Goal: Use online tool/utility: Utilize a website feature to perform a specific function

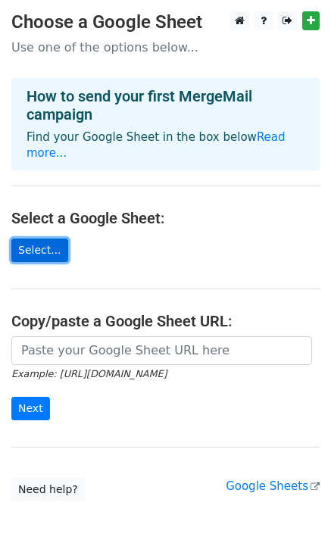
click at [43, 239] on link "Select..." at bounding box center [39, 250] width 57 height 23
click at [32, 239] on link "Select..." at bounding box center [39, 250] width 57 height 23
click at [46, 239] on link "Select..." at bounding box center [39, 250] width 57 height 23
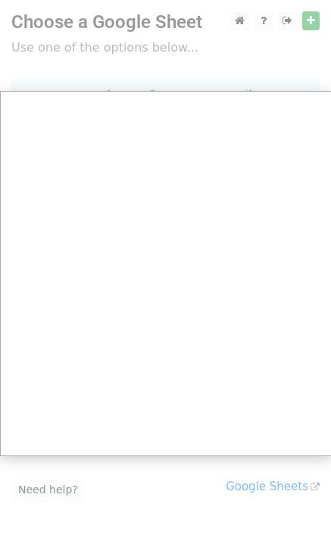
click at [161, 58] on div at bounding box center [165, 303] width 331 height 607
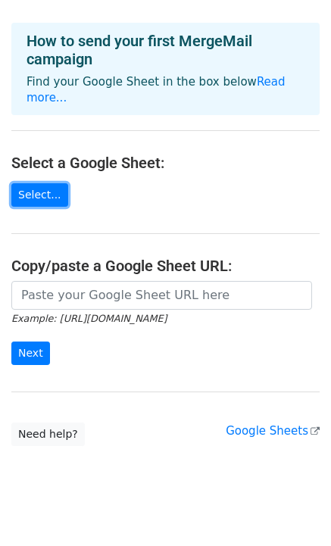
scroll to position [56, 0]
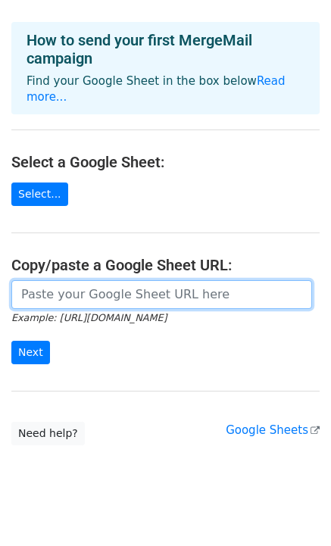
click at [56, 280] on input "url" at bounding box center [161, 294] width 301 height 29
paste input "[URL][DOMAIN_NAME]"
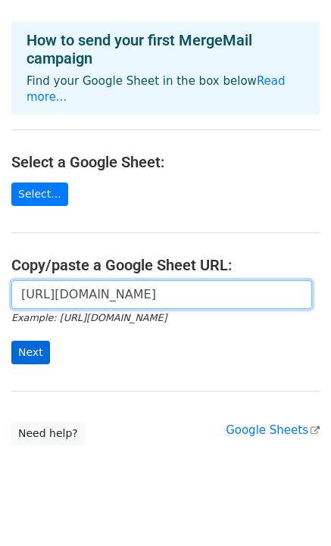
type input "[URL][DOMAIN_NAME]"
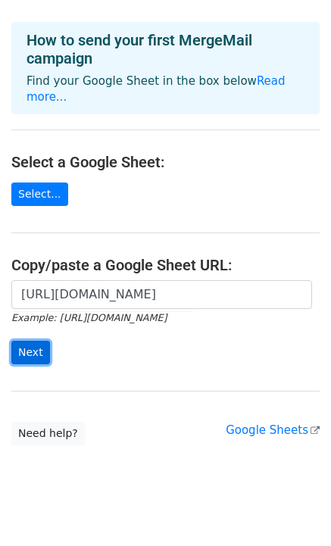
click at [34, 341] on input "Next" at bounding box center [30, 352] width 39 height 23
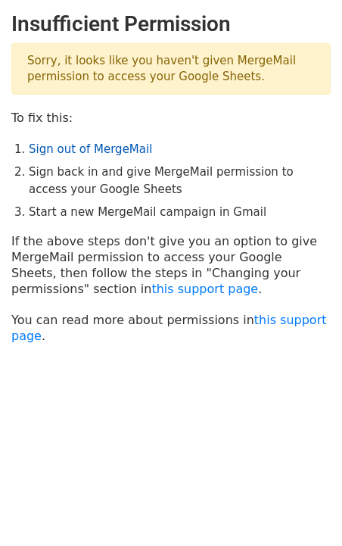
click at [98, 155] on link "Sign out of MergeMail" at bounding box center [90, 149] width 123 height 14
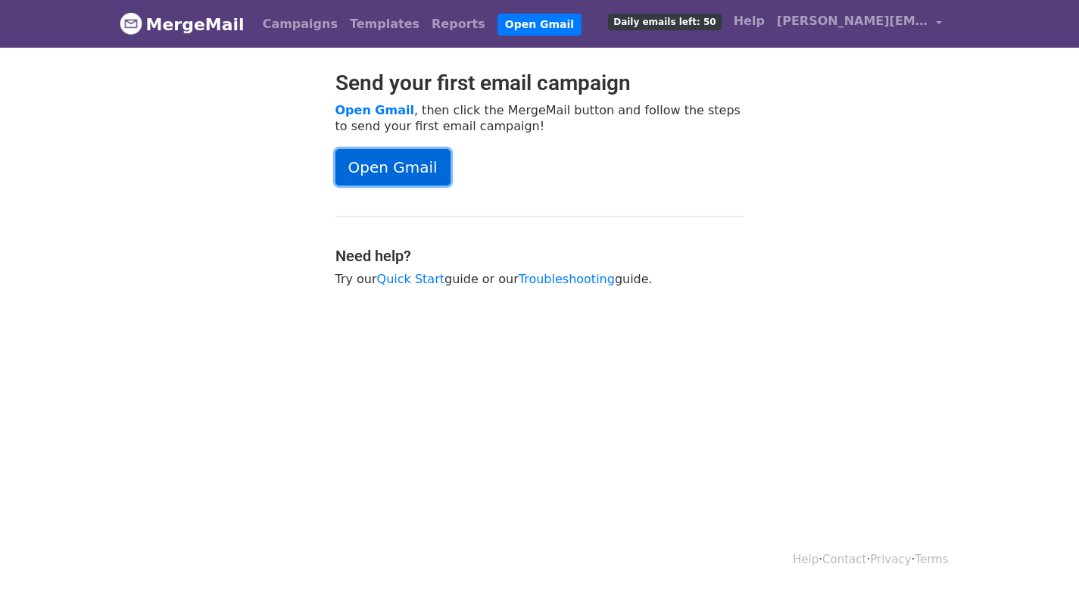
click at [414, 171] on link "Open Gmail" at bounding box center [392, 167] width 115 height 36
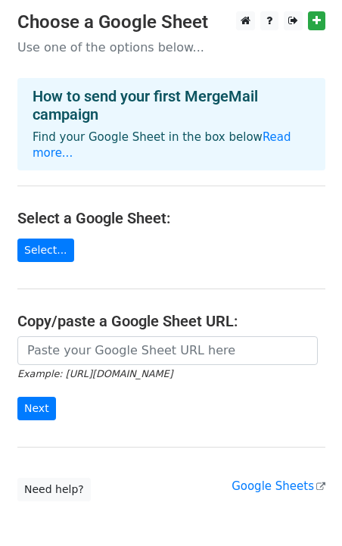
scroll to position [61, 0]
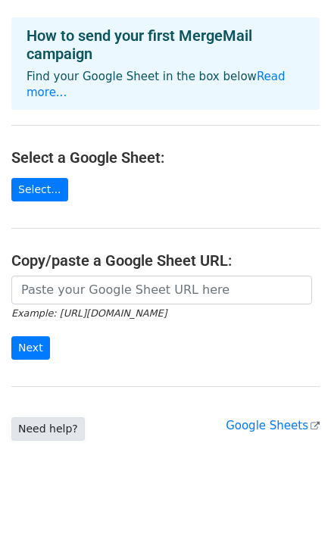
click at [54, 417] on link "Need help?" at bounding box center [47, 428] width 73 height 23
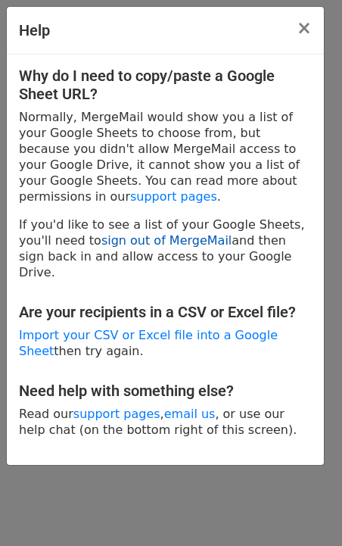
click at [114, 235] on link "sign out of MergeMail" at bounding box center [166, 240] width 130 height 14
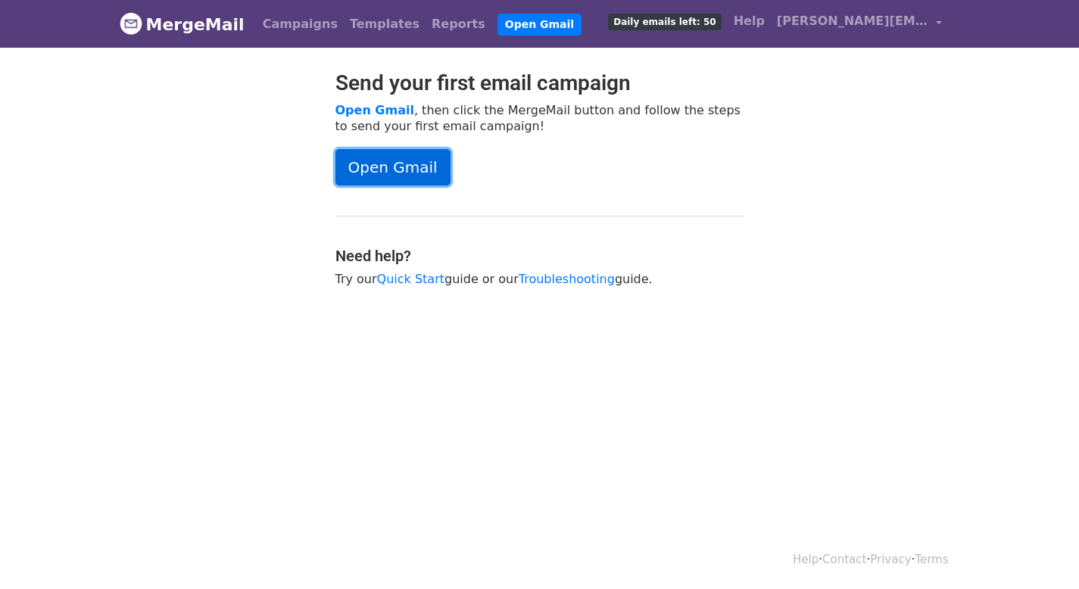
click at [414, 165] on link "Open Gmail" at bounding box center [392, 167] width 115 height 36
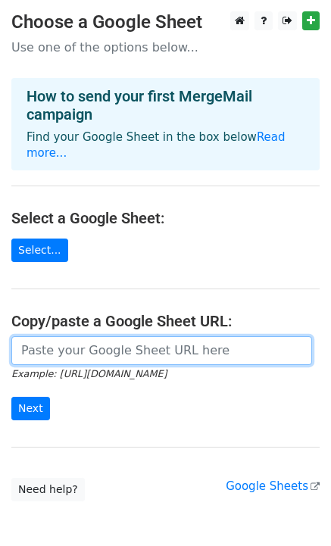
click at [62, 336] on input "url" at bounding box center [161, 350] width 301 height 29
paste input "[URL][DOMAIN_NAME]"
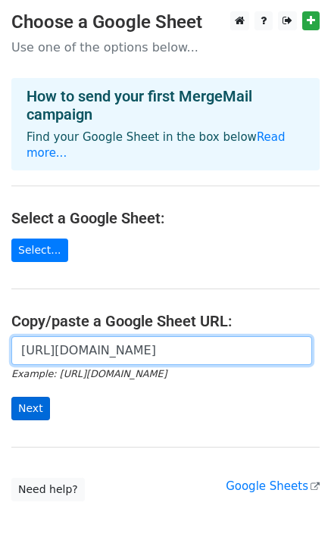
type input "[URL][DOMAIN_NAME]"
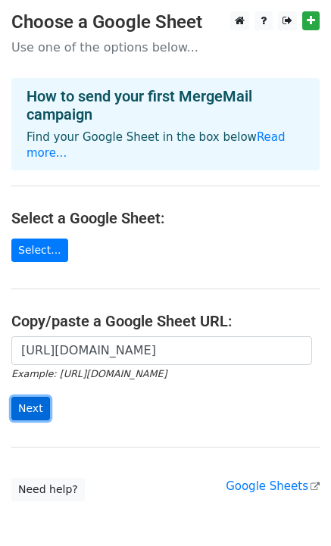
click at [26, 397] on input "Next" at bounding box center [30, 408] width 39 height 23
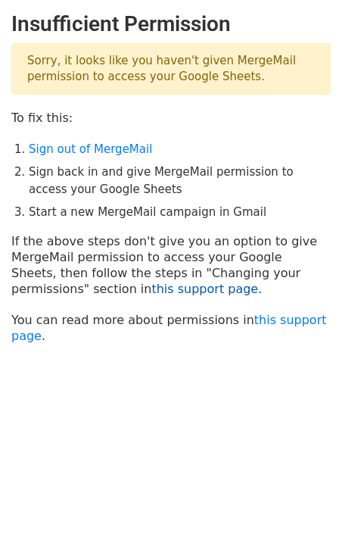
click at [151, 290] on link "this support page" at bounding box center [204, 289] width 107 height 14
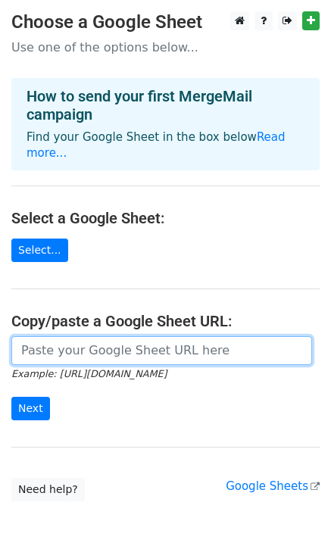
click at [68, 336] on input "url" at bounding box center [161, 350] width 301 height 29
paste input "[URL][DOMAIN_NAME]"
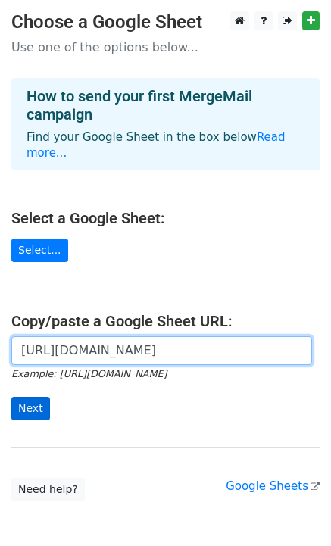
type input "[URL][DOMAIN_NAME]"
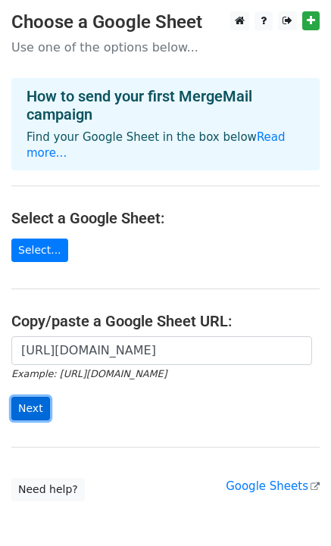
scroll to position [0, 0]
click at [33, 397] on input "Next" at bounding box center [30, 408] width 39 height 23
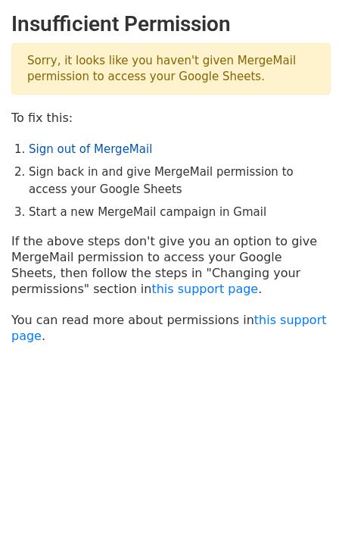
click at [92, 149] on link "Sign out of MergeMail" at bounding box center [90, 149] width 123 height 14
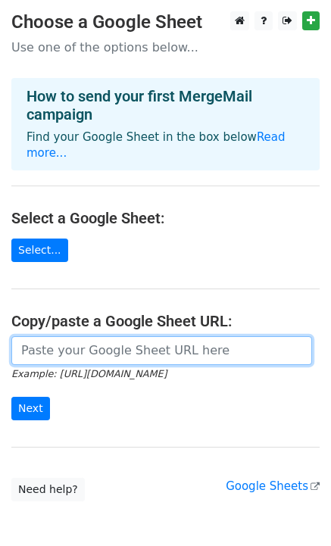
click at [42, 338] on input "url" at bounding box center [161, 350] width 301 height 29
paste input "[URL][DOMAIN_NAME]"
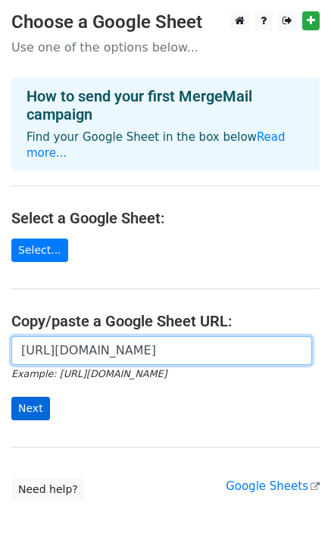
type input "[URL][DOMAIN_NAME]"
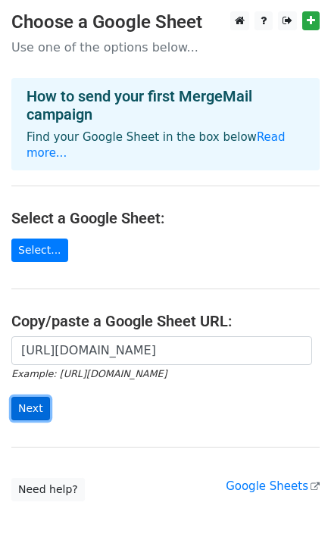
click at [39, 397] on input "Next" at bounding box center [30, 408] width 39 height 23
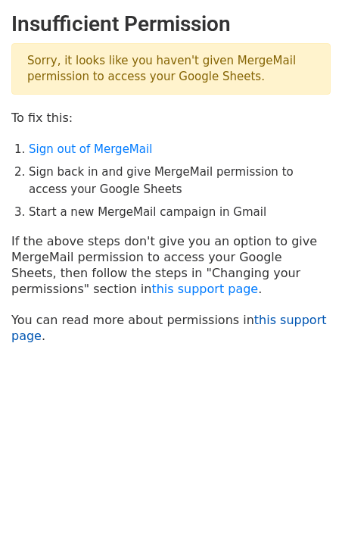
click at [23, 335] on link "this support page" at bounding box center [169, 328] width 316 height 30
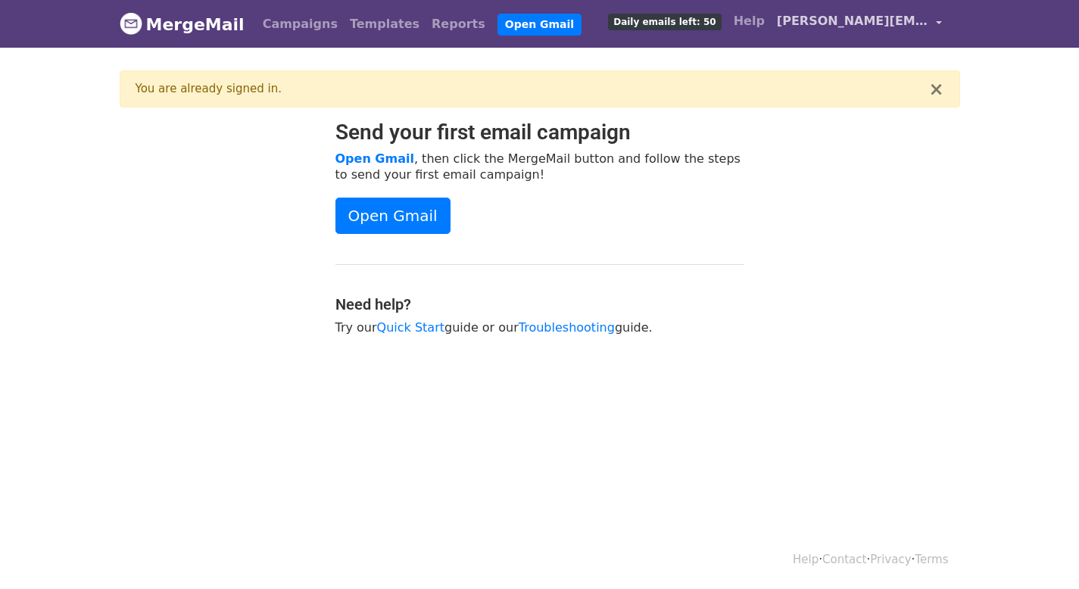
click at [931, 20] on link "erica.raypole@focuslearn.org" at bounding box center [859, 24] width 177 height 36
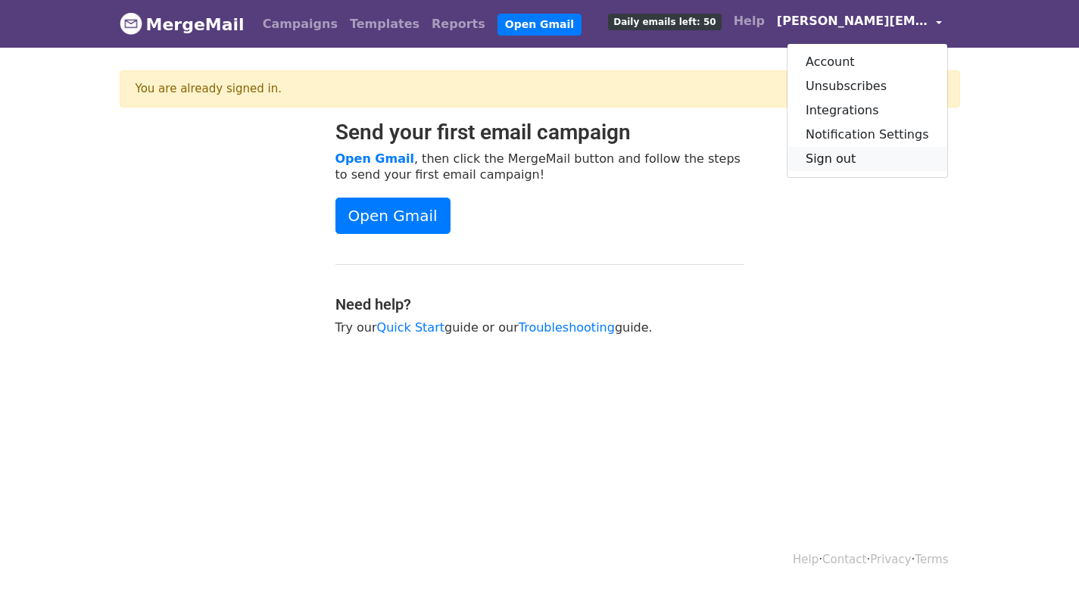
click at [866, 153] on link "Sign out" at bounding box center [868, 159] width 160 height 24
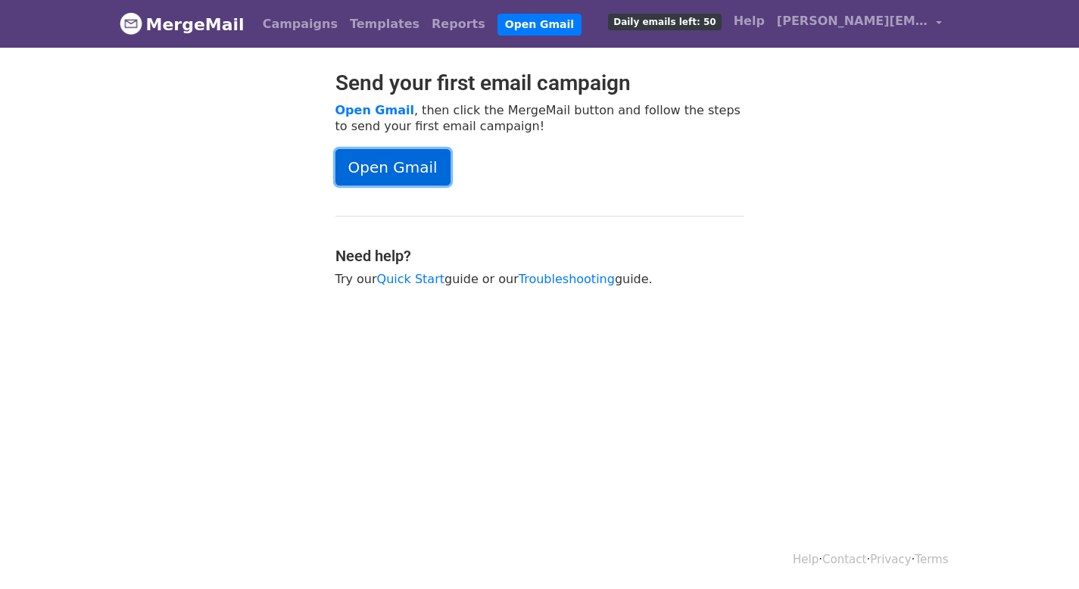
click at [396, 175] on link "Open Gmail" at bounding box center [392, 167] width 115 height 36
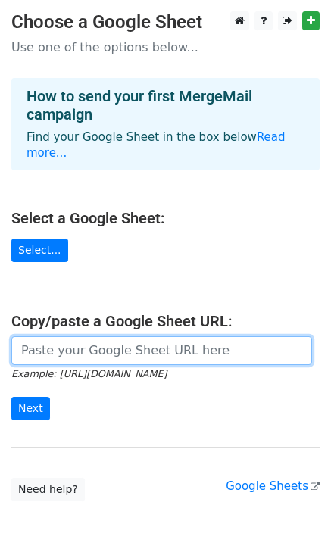
click at [44, 336] on input "url" at bounding box center [161, 350] width 301 height 29
paste input "[URL][DOMAIN_NAME]"
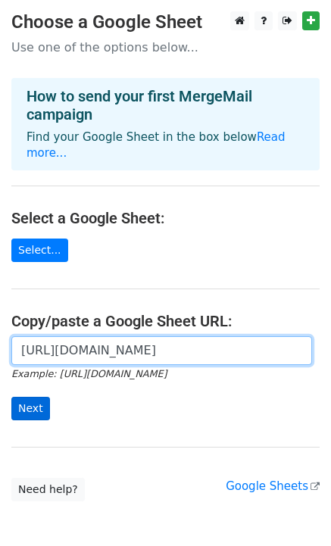
type input "https://docs.google.com/spreadsheets/d/1y7_HMGwFL9bQ7Y-NCzXzzWwWnA2_nhuP/edit?g…"
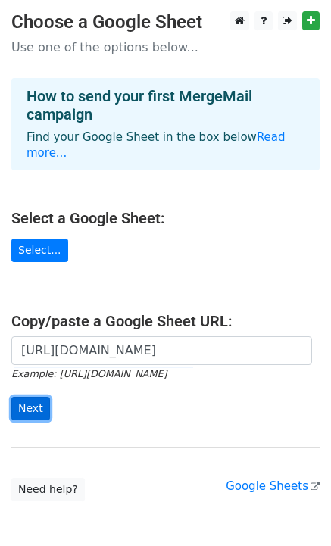
click at [33, 397] on input "Next" at bounding box center [30, 408] width 39 height 23
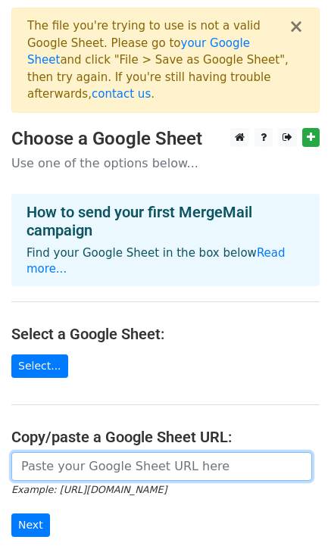
click at [85, 452] on input "url" at bounding box center [161, 466] width 301 height 29
paste input "https://docs.google.com/spreadsheets/d/1y7_HMGwFL9bQ7Y-NCzXzzWwWnA2_nhuP/edit?g…"
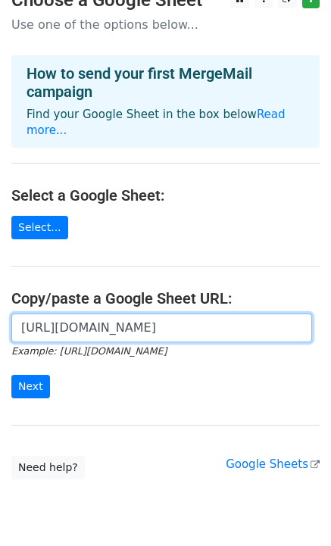
scroll to position [148, 0]
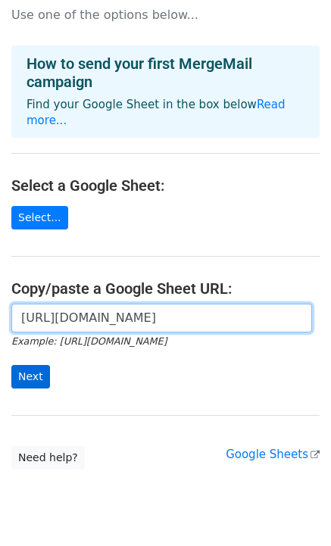
type input "https://docs.google.com/spreadsheets/d/1y7_HMGwFL9bQ7Y-NCzXzzWwWnA2_nhuP/edit?g…"
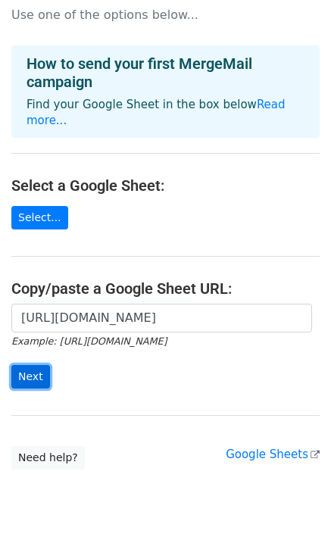
click at [28, 365] on input "Next" at bounding box center [30, 376] width 39 height 23
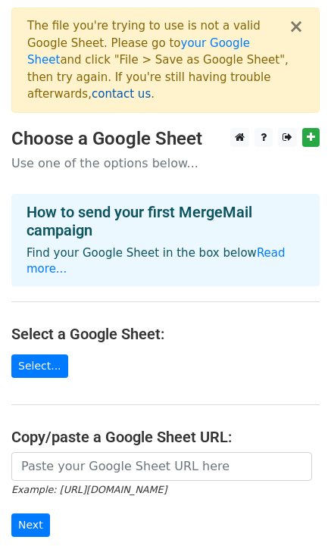
click at [151, 87] on link "contact us" at bounding box center [121, 94] width 59 height 14
